Goal: Find specific page/section: Find specific page/section

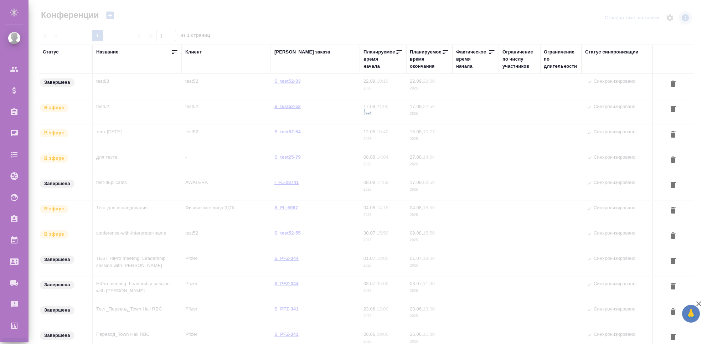
type input "Чехалкова Анастасия"
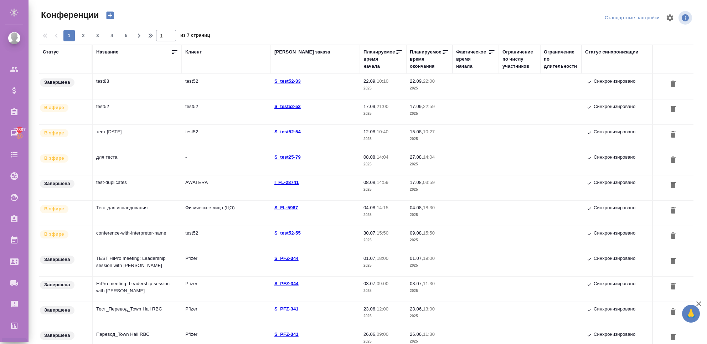
click at [152, 90] on td "test88" at bounding box center [137, 86] width 89 height 25
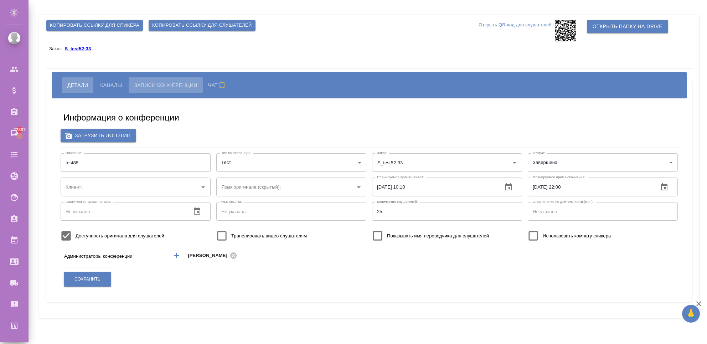
click at [145, 84] on span "Записи конференции" at bounding box center [165, 85] width 63 height 9
type input "test52"
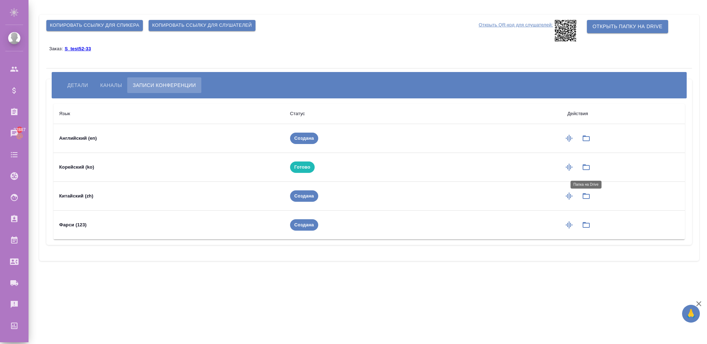
click at [589, 168] on icon "button" at bounding box center [585, 167] width 7 height 6
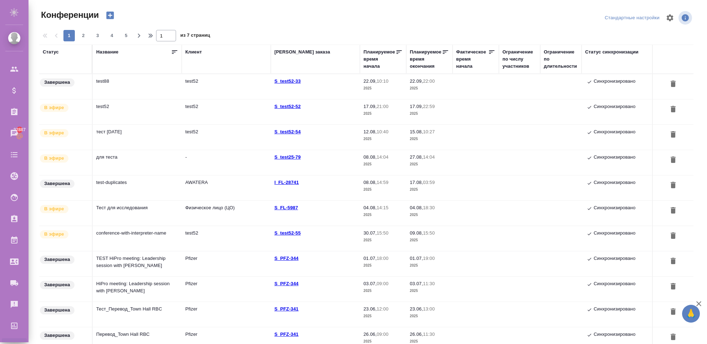
click at [158, 111] on td "test52" at bounding box center [137, 111] width 89 height 25
click at [157, 111] on td "test52" at bounding box center [137, 111] width 89 height 25
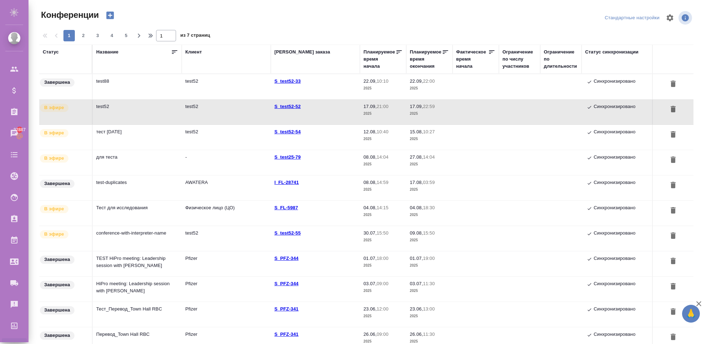
click at [161, 109] on td "test52" at bounding box center [137, 111] width 89 height 25
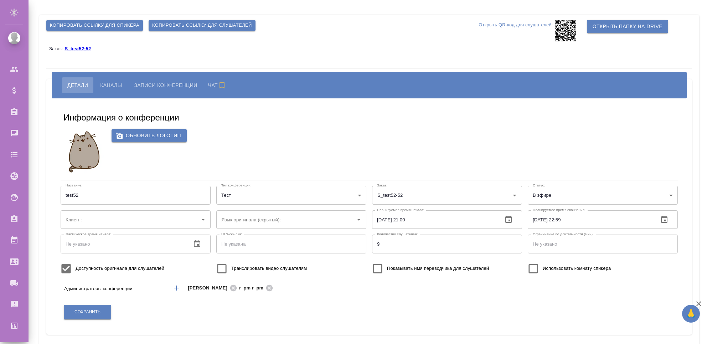
click at [162, 84] on span "Записи конференции" at bounding box center [165, 85] width 63 height 9
click at [171, 86] on span "Записи конференции" at bounding box center [165, 85] width 63 height 9
